Goal: Navigation & Orientation: Find specific page/section

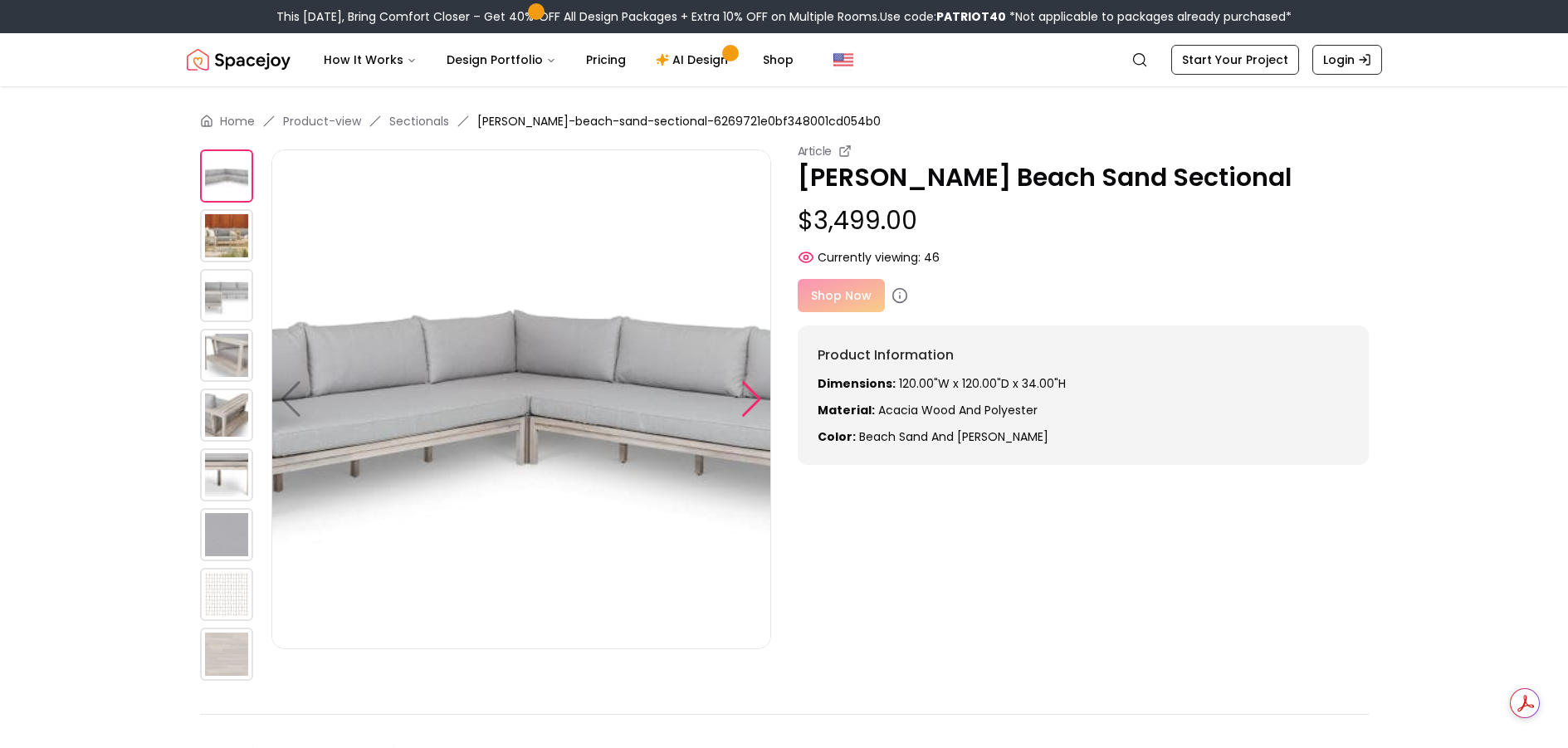
click at [744, 407] on div at bounding box center [751, 399] width 22 height 37
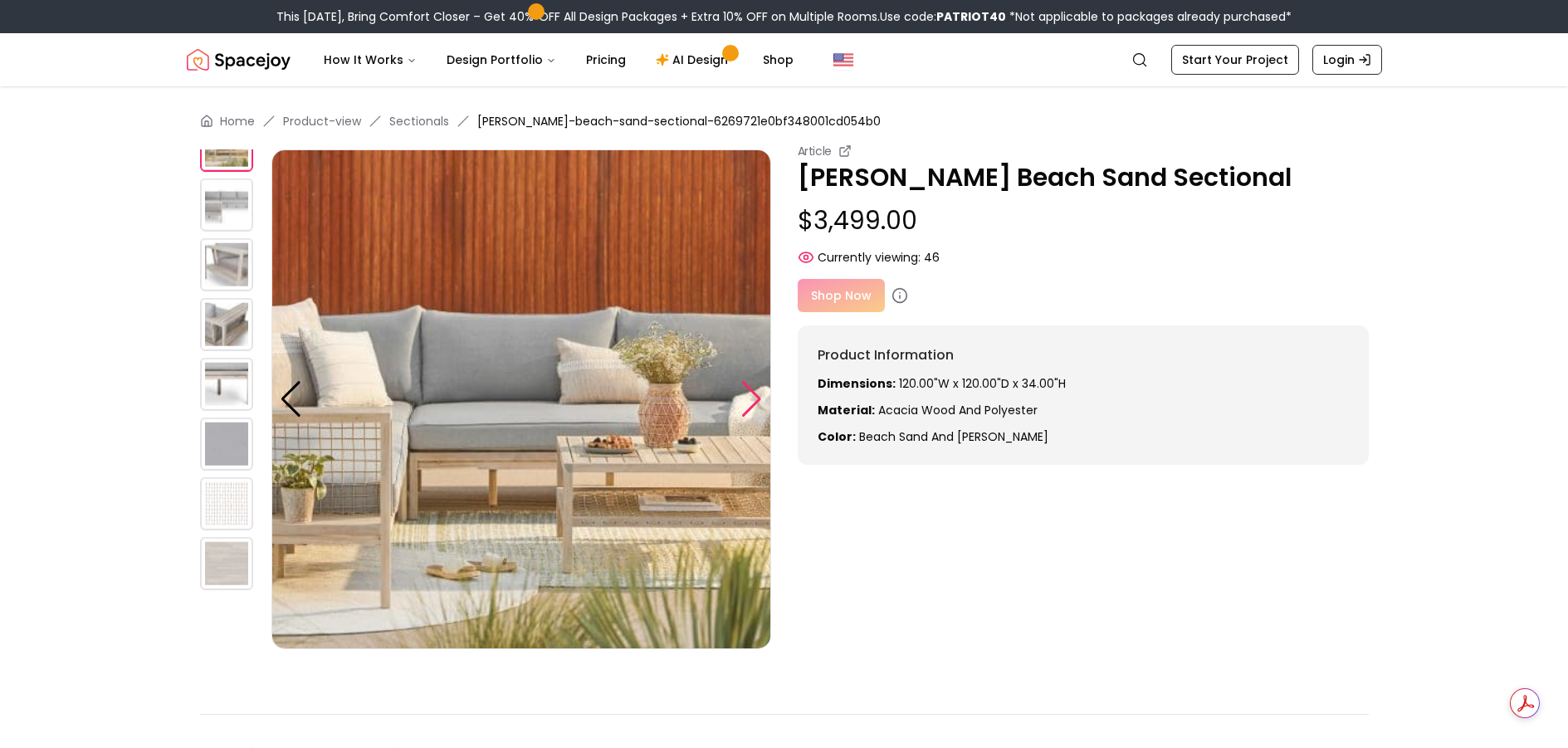
click at [744, 407] on div at bounding box center [751, 399] width 22 height 37
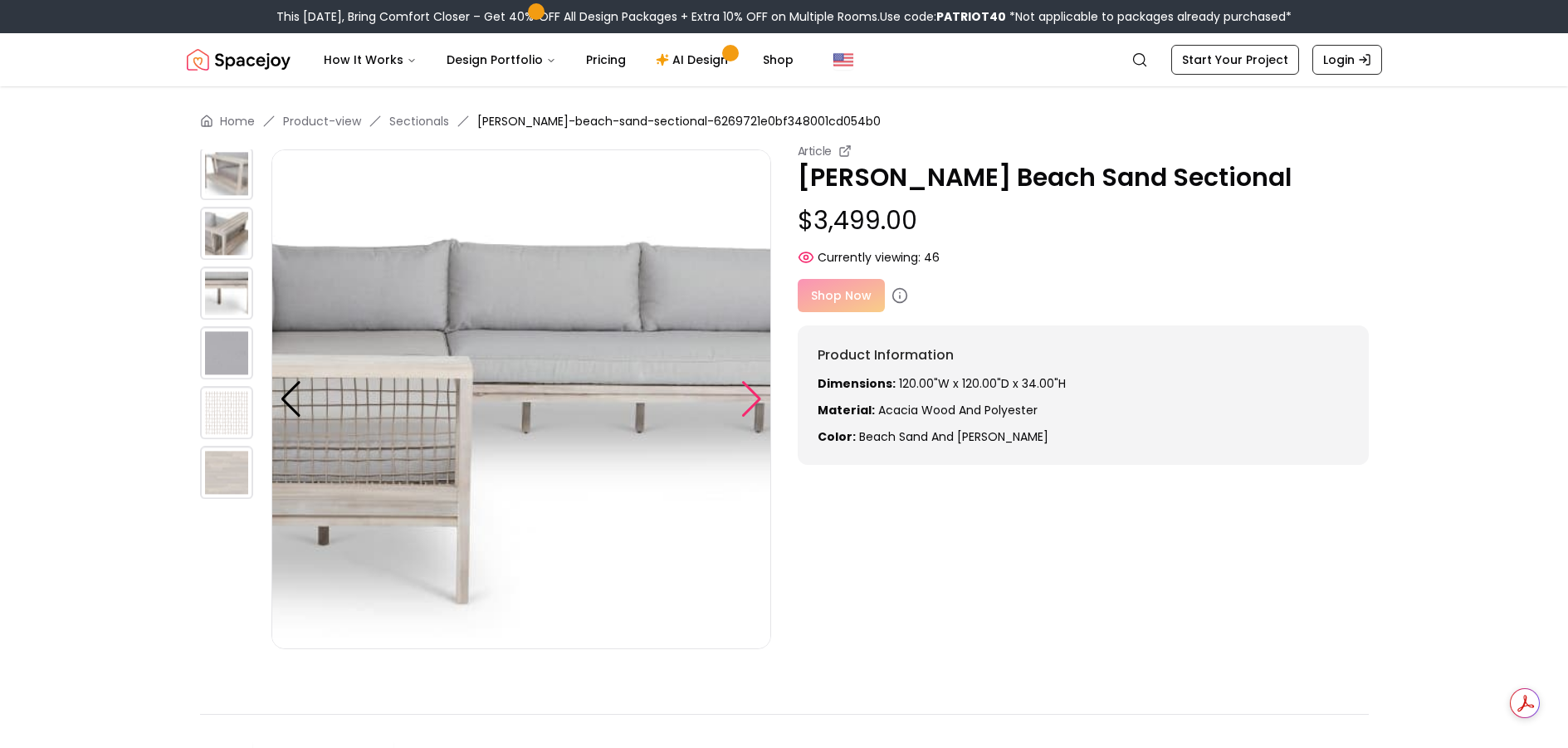
click at [744, 407] on div at bounding box center [751, 399] width 22 height 37
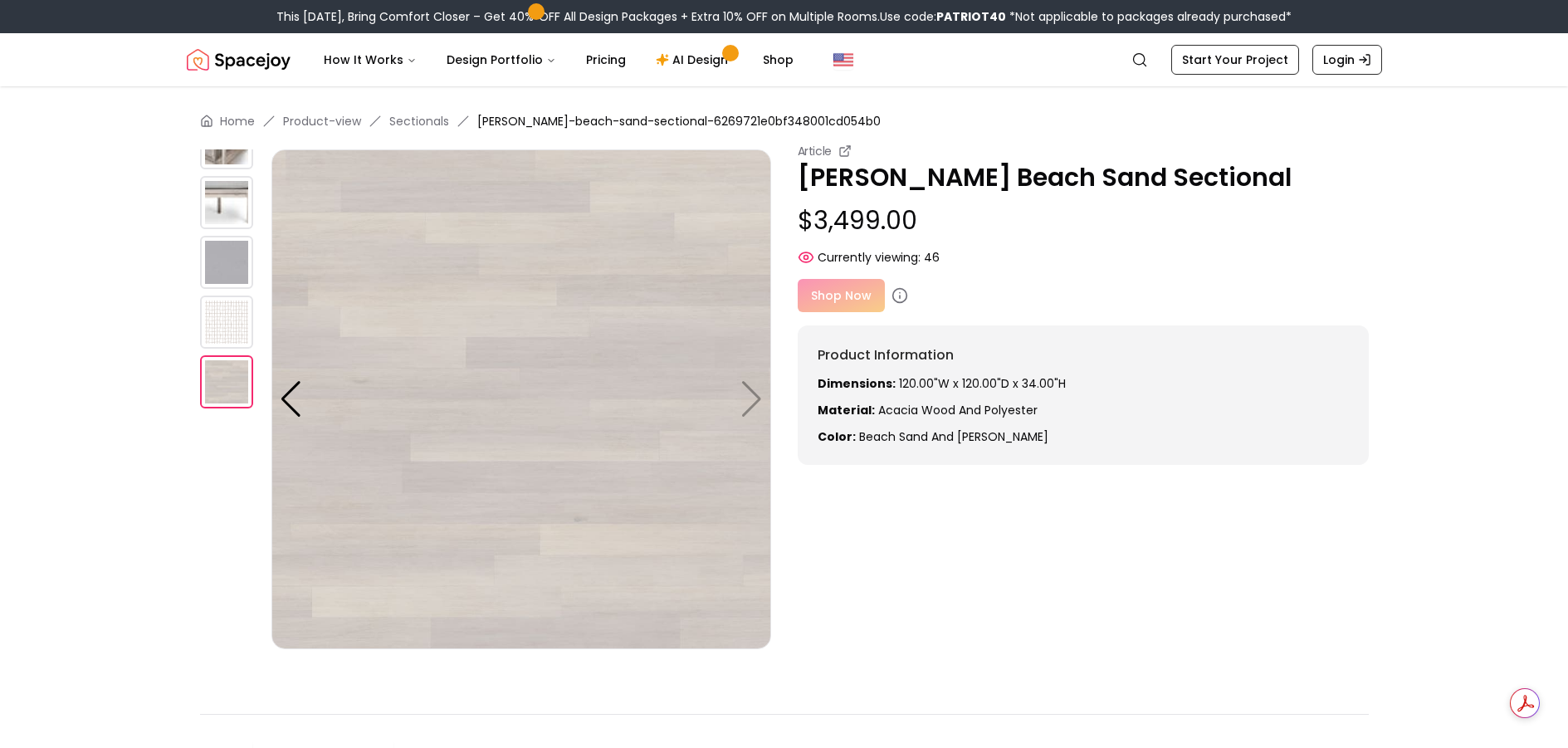
click at [751, 407] on img at bounding box center [521, 400] width 500 height 500
click at [751, 404] on img at bounding box center [521, 400] width 500 height 500
click at [222, 199] on img at bounding box center [227, 203] width 53 height 53
click at [233, 154] on img at bounding box center [227, 143] width 53 height 53
click at [283, 402] on div at bounding box center [291, 399] width 22 height 37
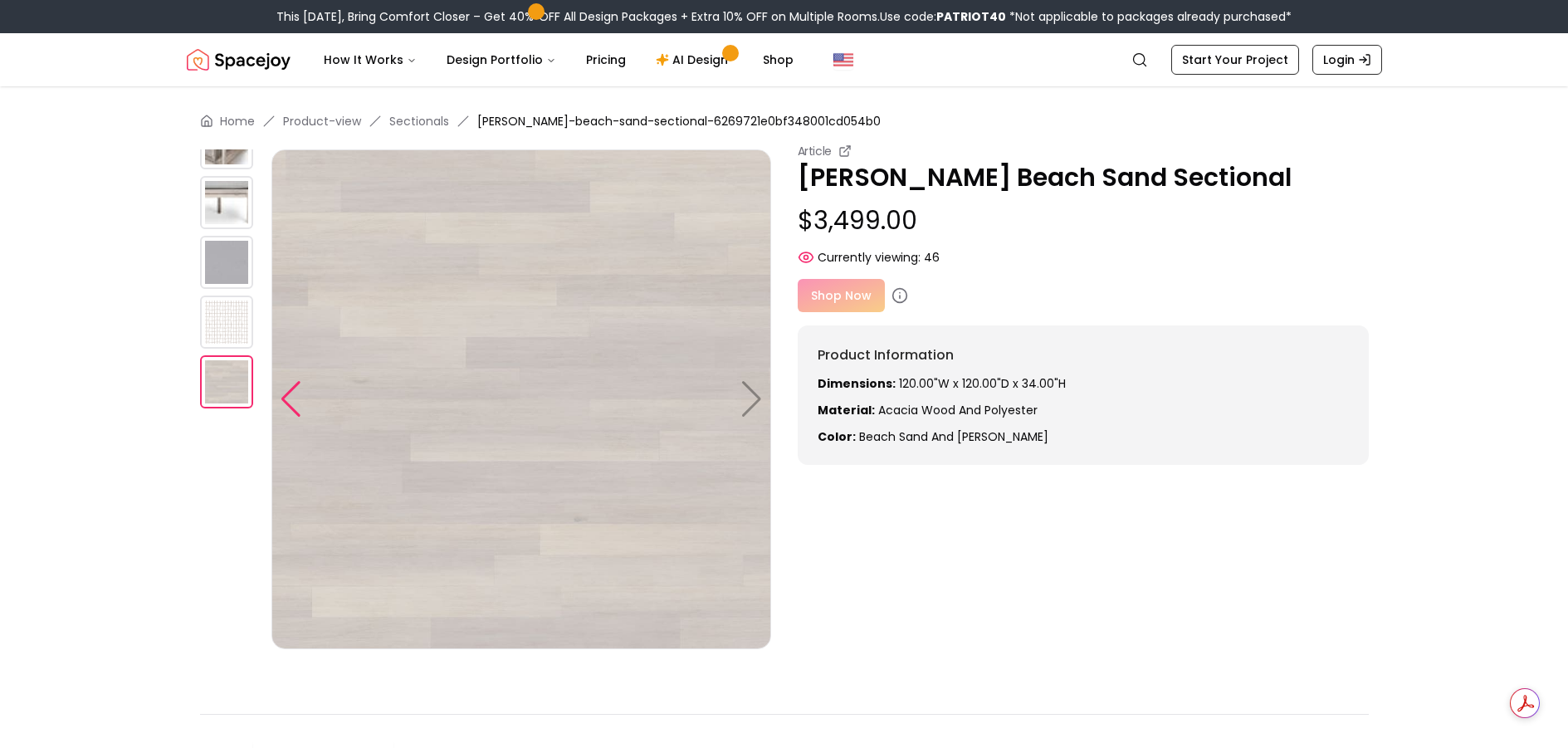
click at [289, 402] on div at bounding box center [291, 399] width 22 height 37
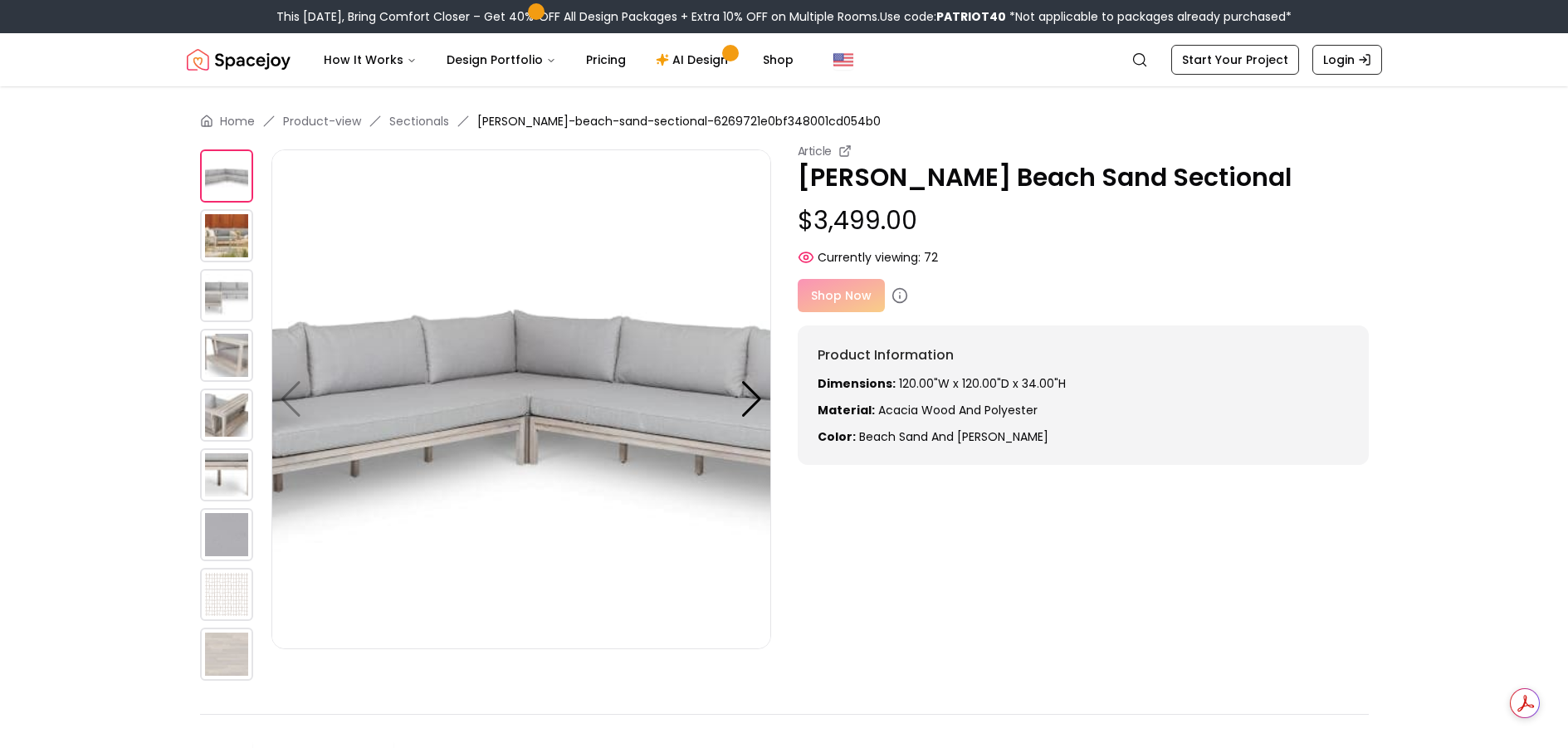
click at [229, 233] on img at bounding box center [227, 235] width 53 height 53
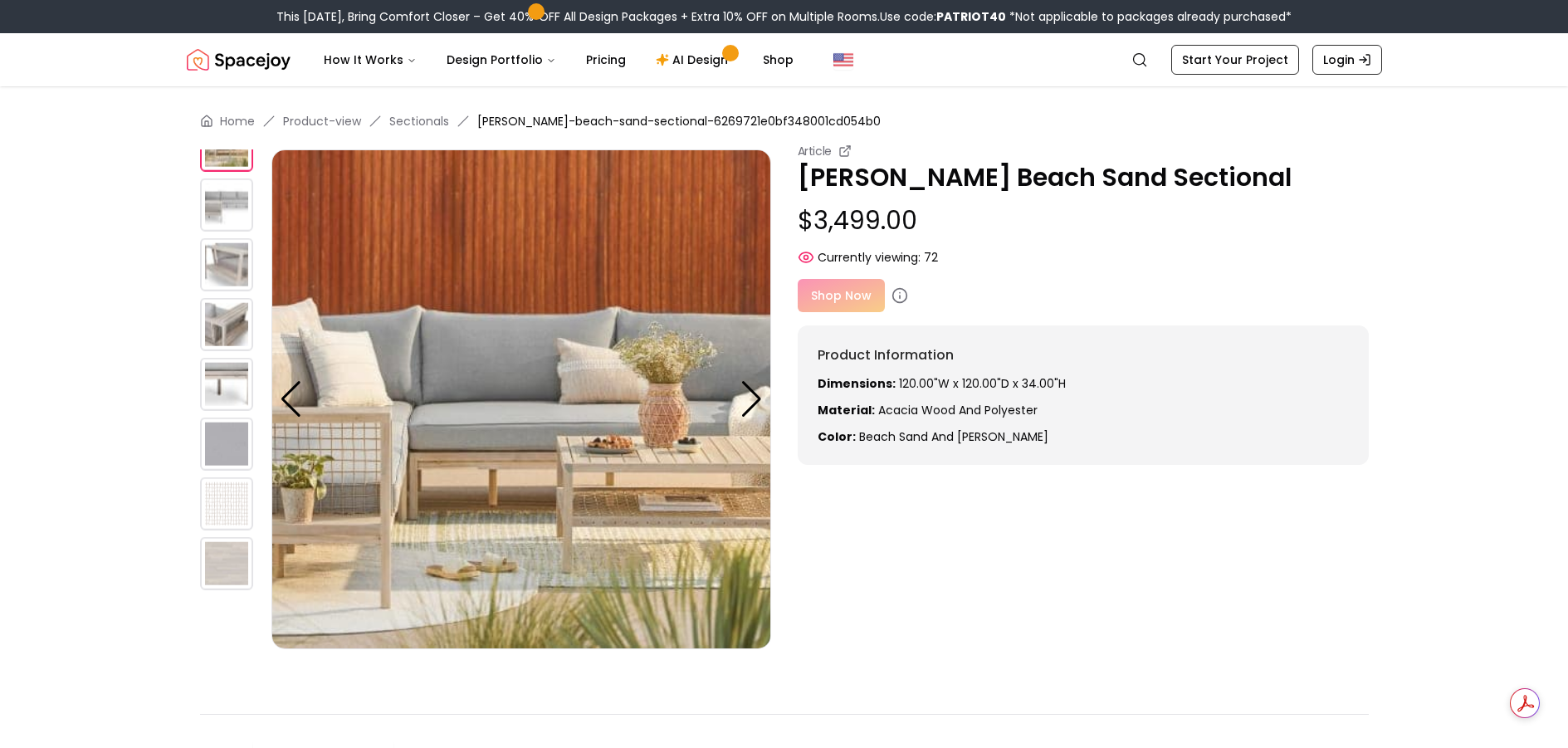
click at [235, 270] on img at bounding box center [227, 264] width 53 height 53
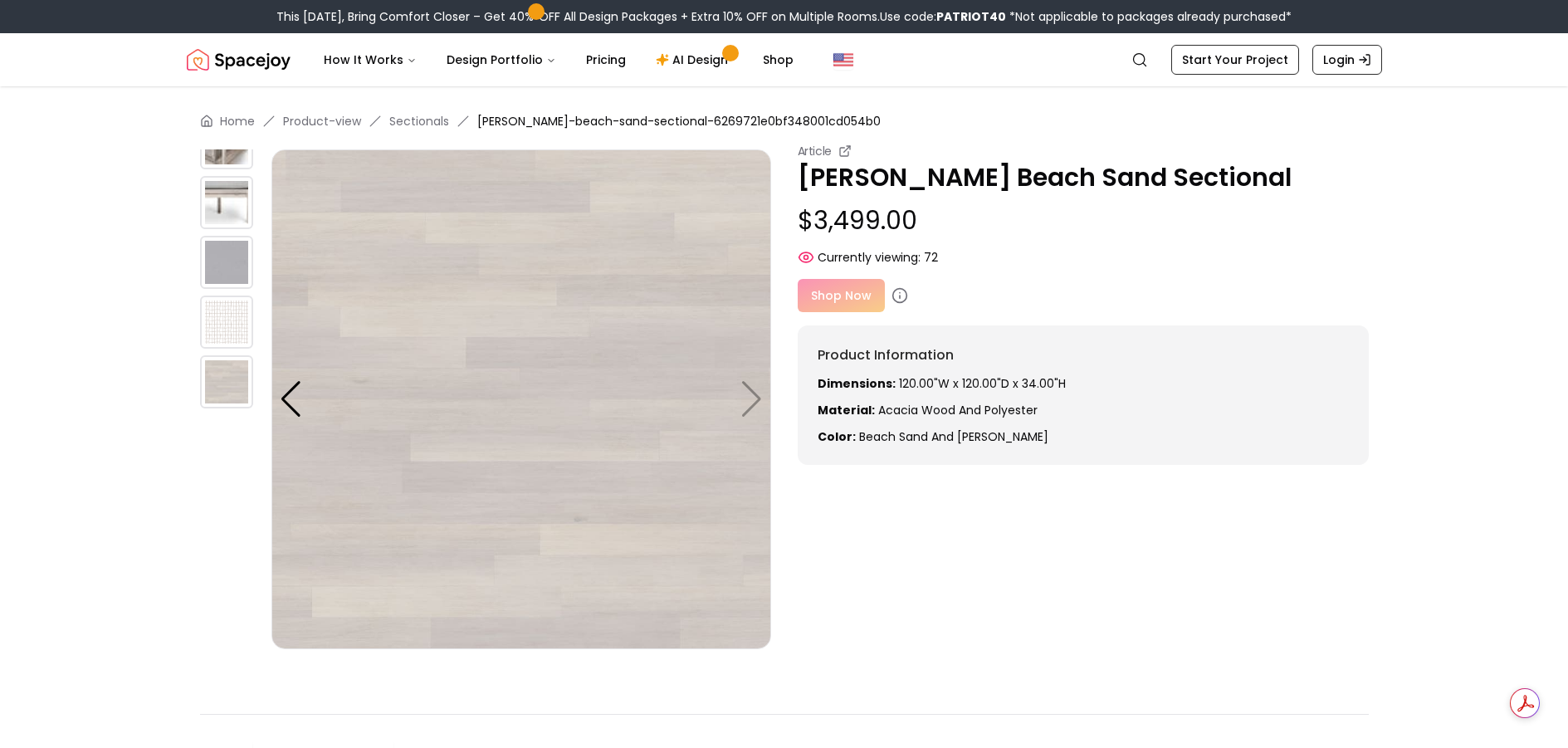
click at [218, 200] on img at bounding box center [227, 203] width 53 height 53
click at [292, 401] on div at bounding box center [291, 399] width 22 height 37
click at [292, 401] on div at bounding box center [291, 399] width 22 height 37
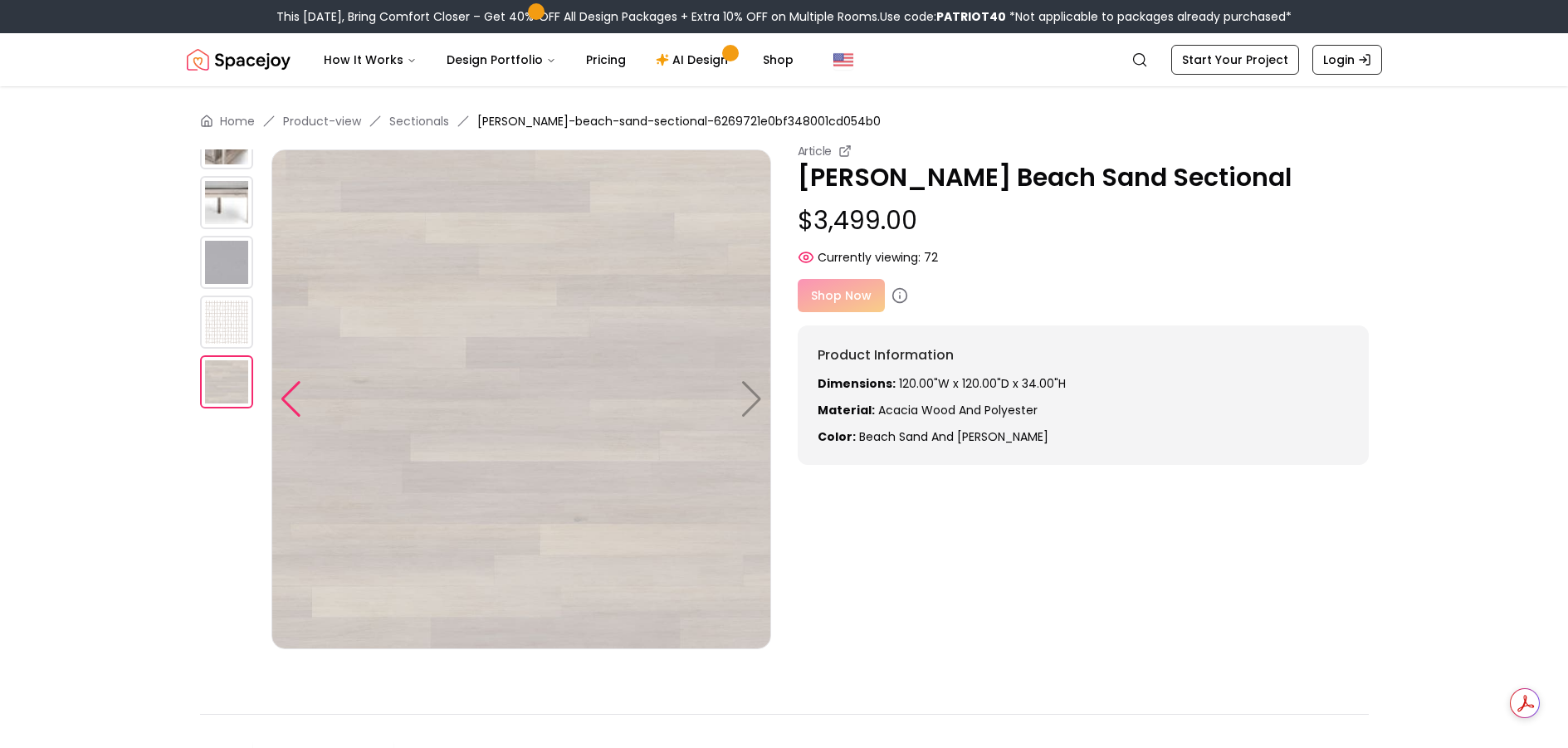
click at [292, 401] on div at bounding box center [291, 399] width 22 height 37
click at [292, 400] on div at bounding box center [291, 399] width 22 height 37
click at [247, 64] on img "Spacejoy" at bounding box center [238, 59] width 104 height 33
